Goal: Communication & Community: Connect with others

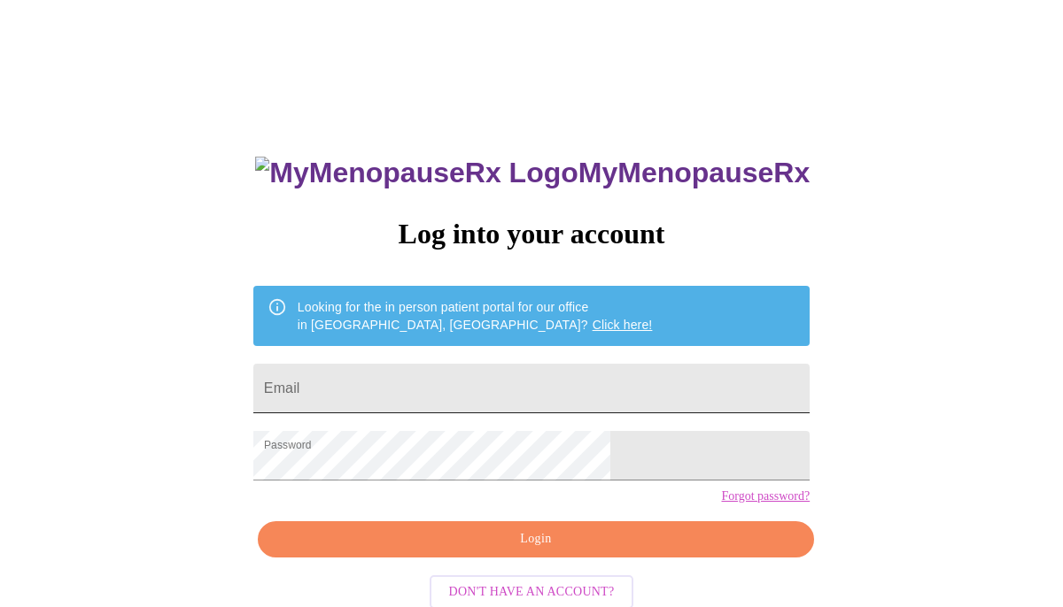
click at [421, 387] on input "Email" at bounding box center [531, 389] width 556 height 50
type input "[EMAIL_ADDRESS][DOMAIN_NAME]"
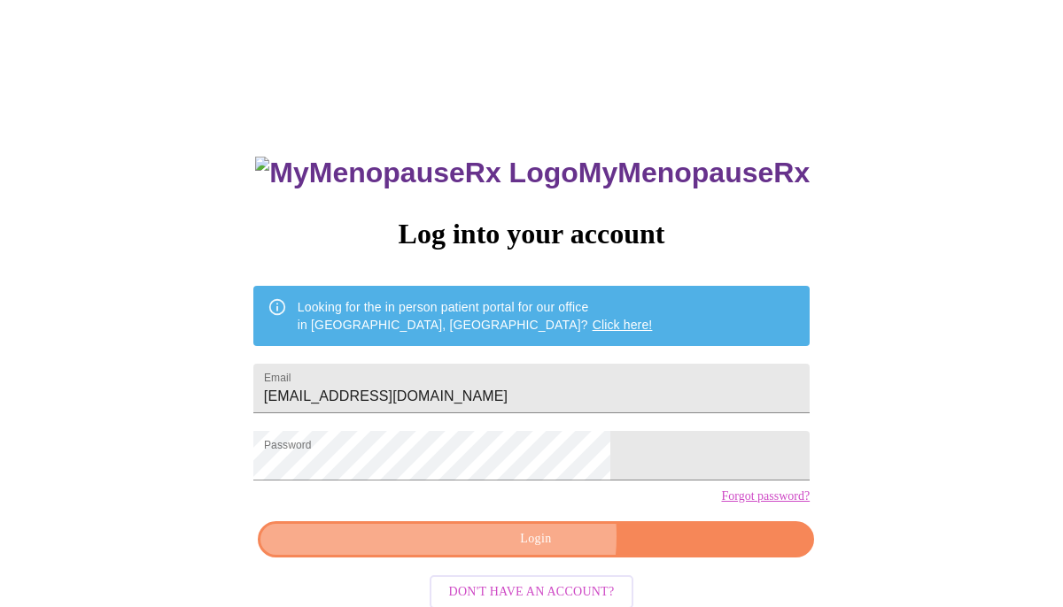
click at [516, 551] on span "Login" at bounding box center [535, 540] width 515 height 22
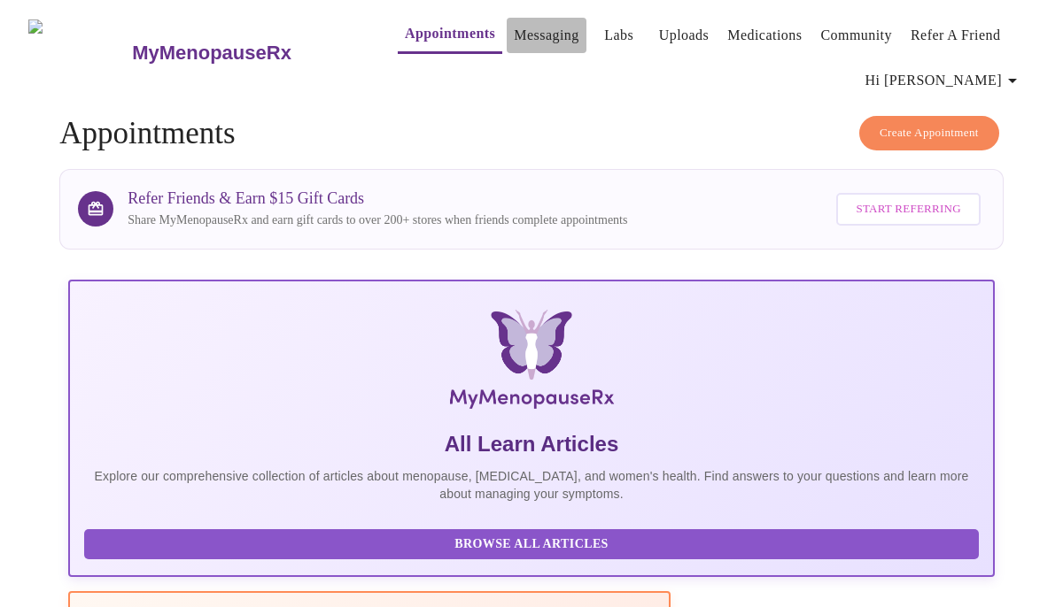
click at [514, 24] on link "Messaging" at bounding box center [546, 35] width 65 height 25
